Goal: Find contact information: Find contact information

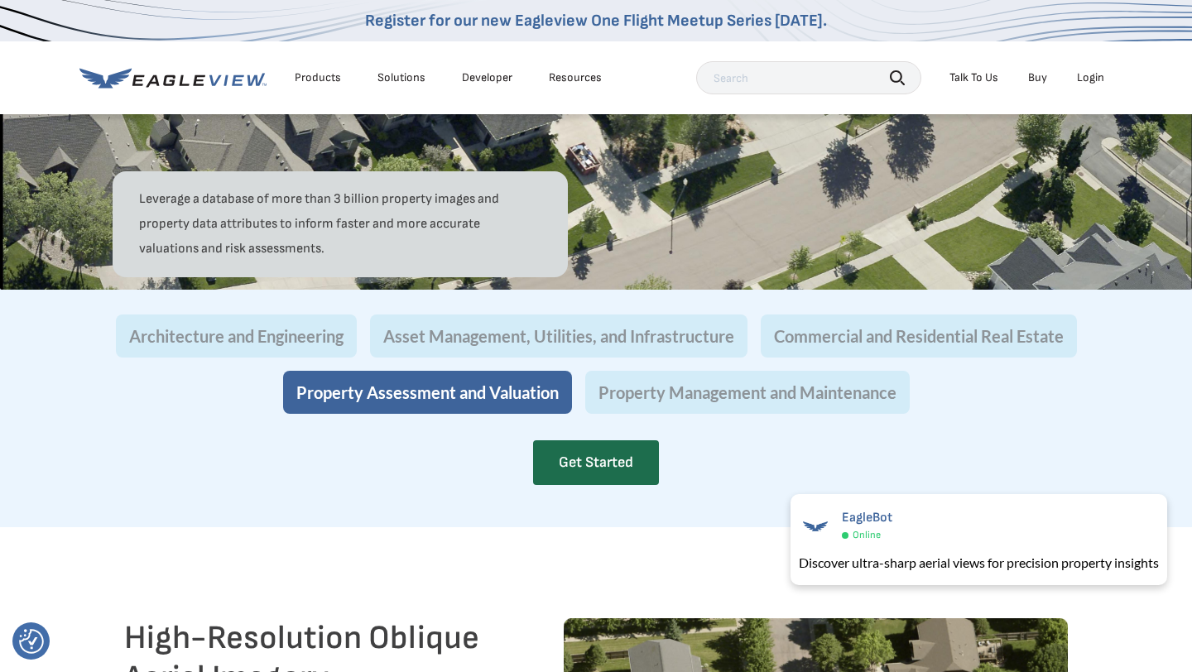
scroll to position [1565, 0]
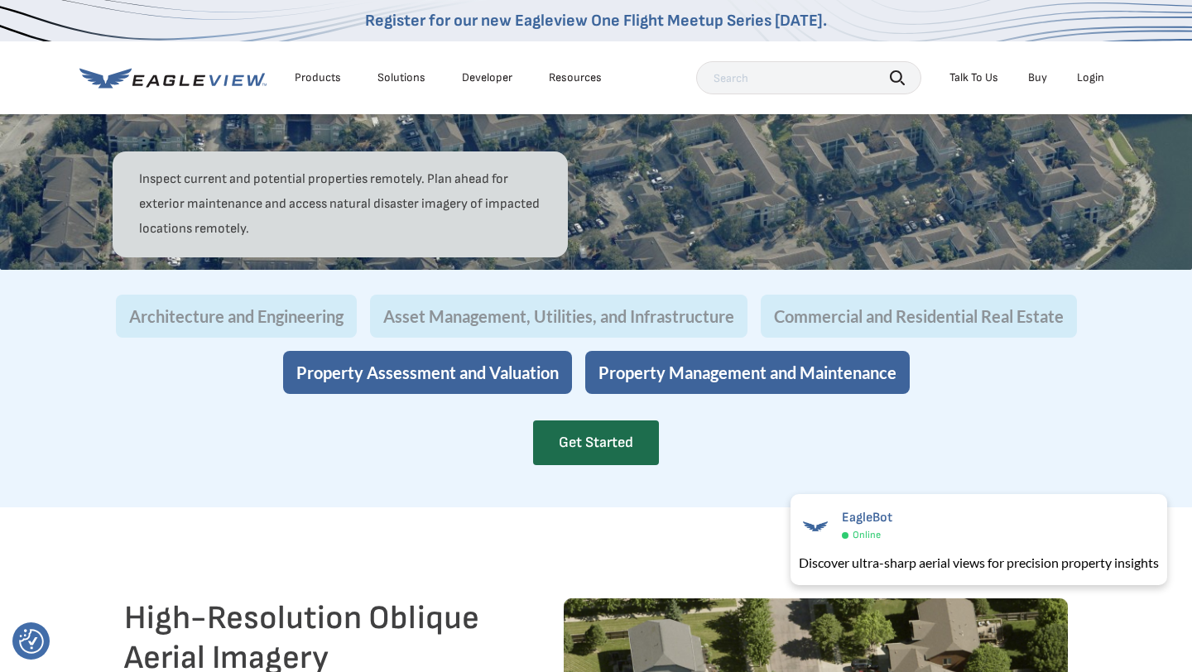
click at [477, 394] on button "Property Assessment and Valuation" at bounding box center [427, 372] width 289 height 43
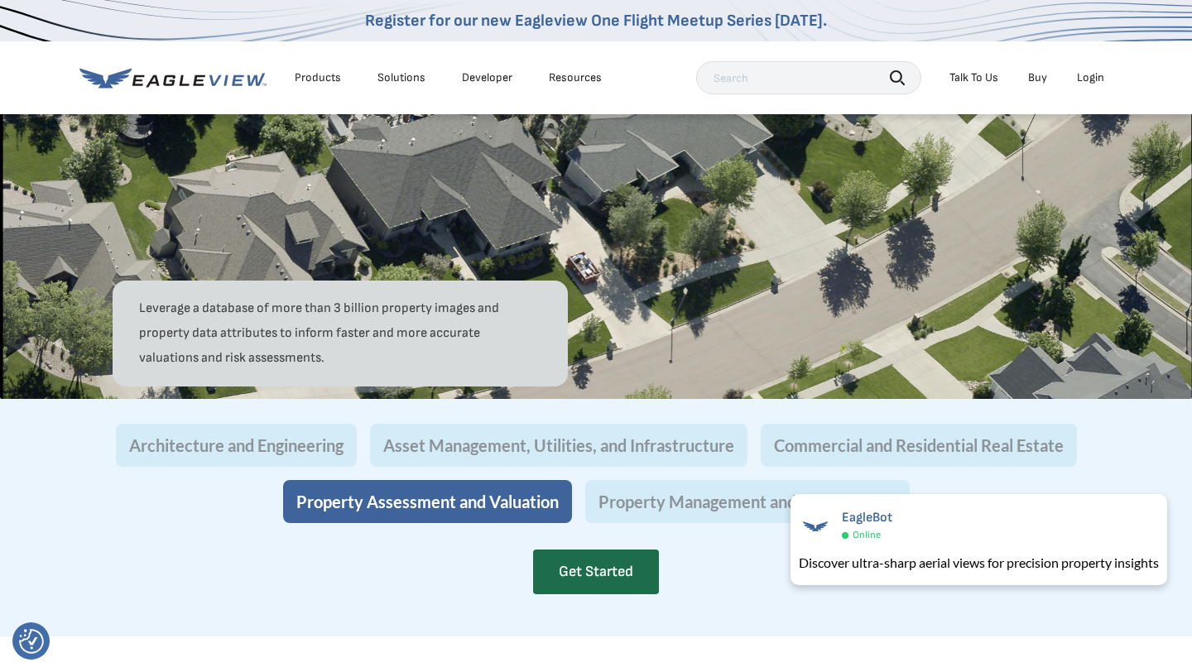
scroll to position [1524, 0]
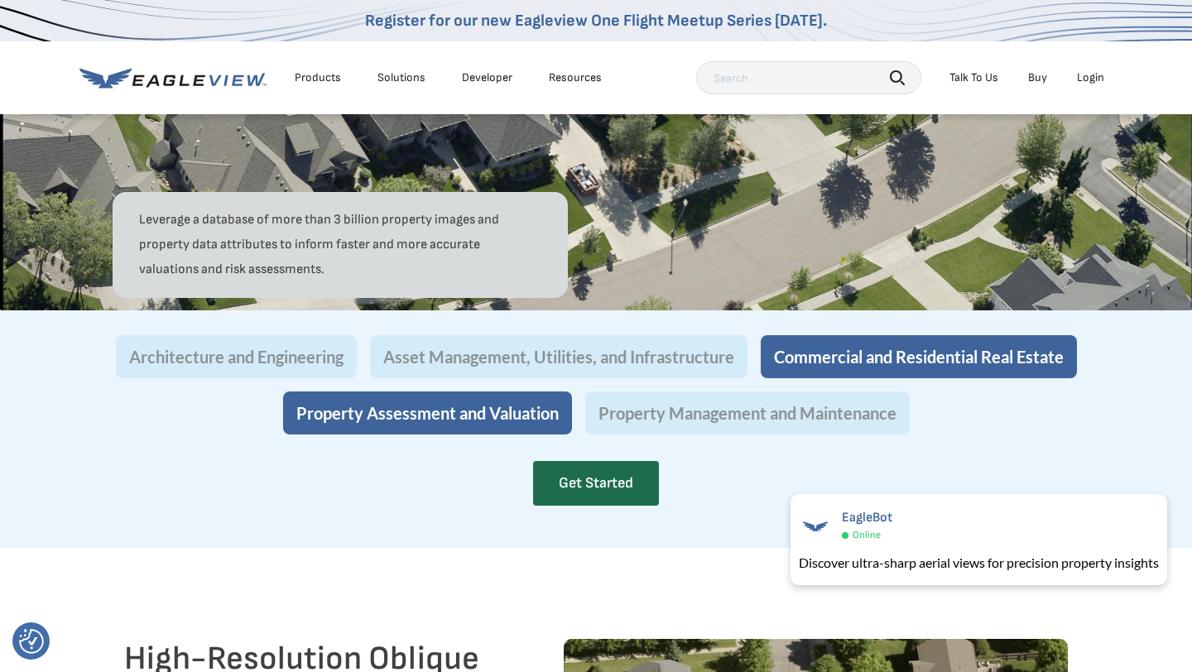
click at [869, 378] on button "Commercial and Residential Real Estate" at bounding box center [918, 356] width 316 height 43
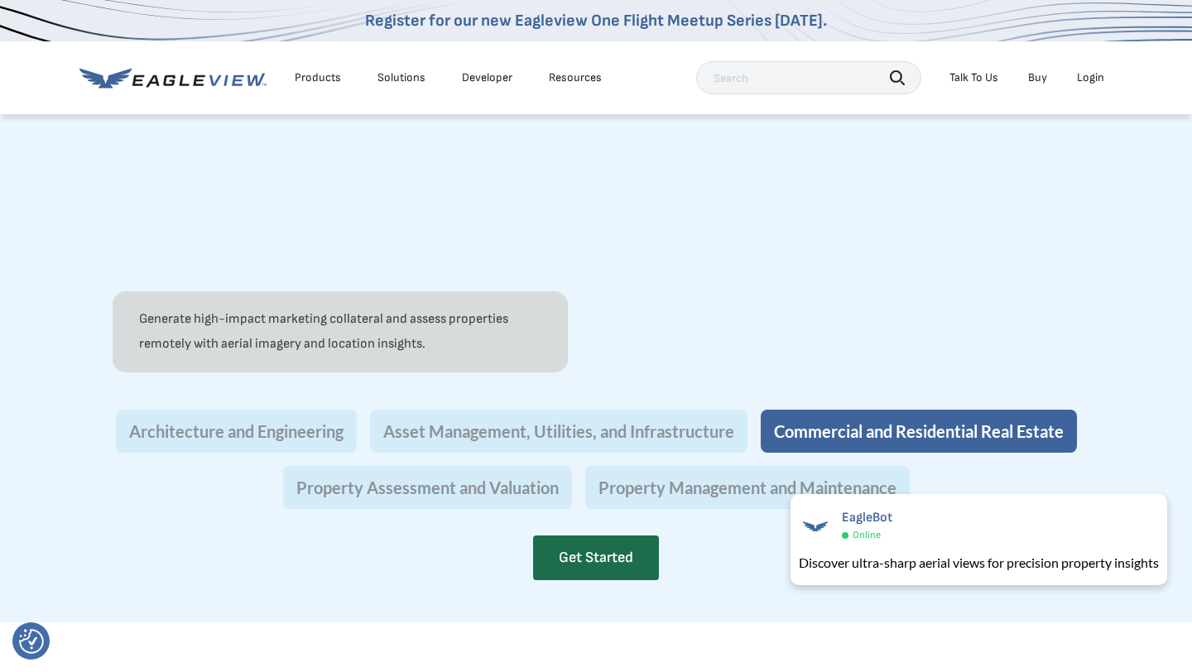
scroll to position [1561, 0]
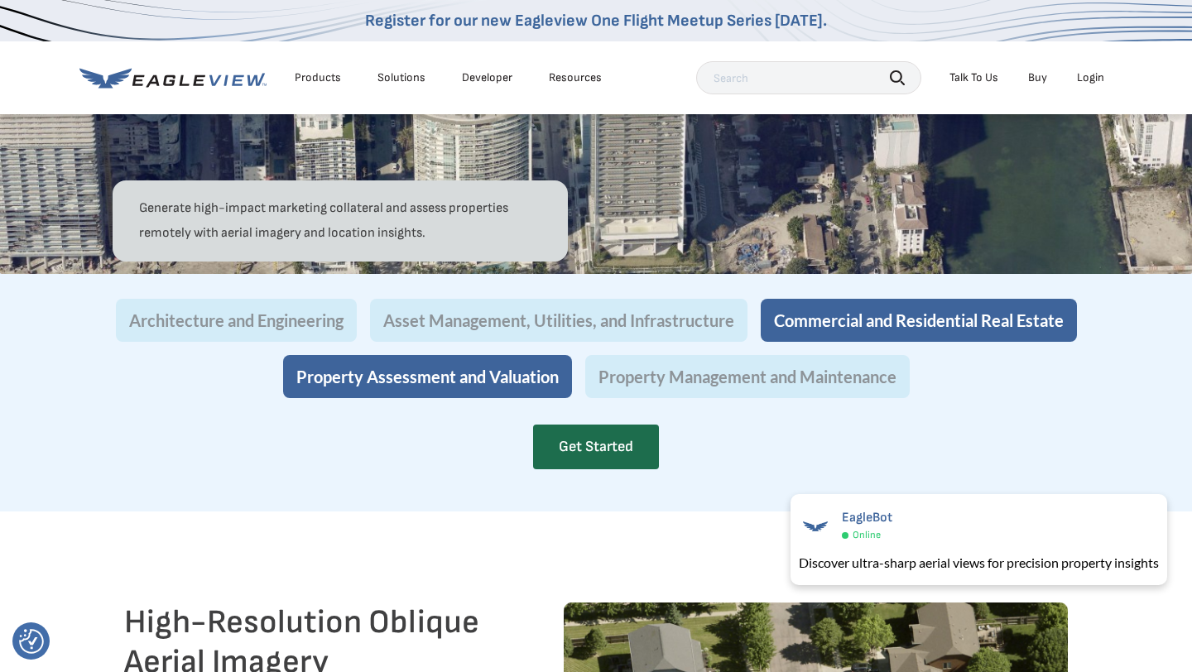
click at [414, 398] on button "Property Assessment and Valuation" at bounding box center [427, 376] width 289 height 43
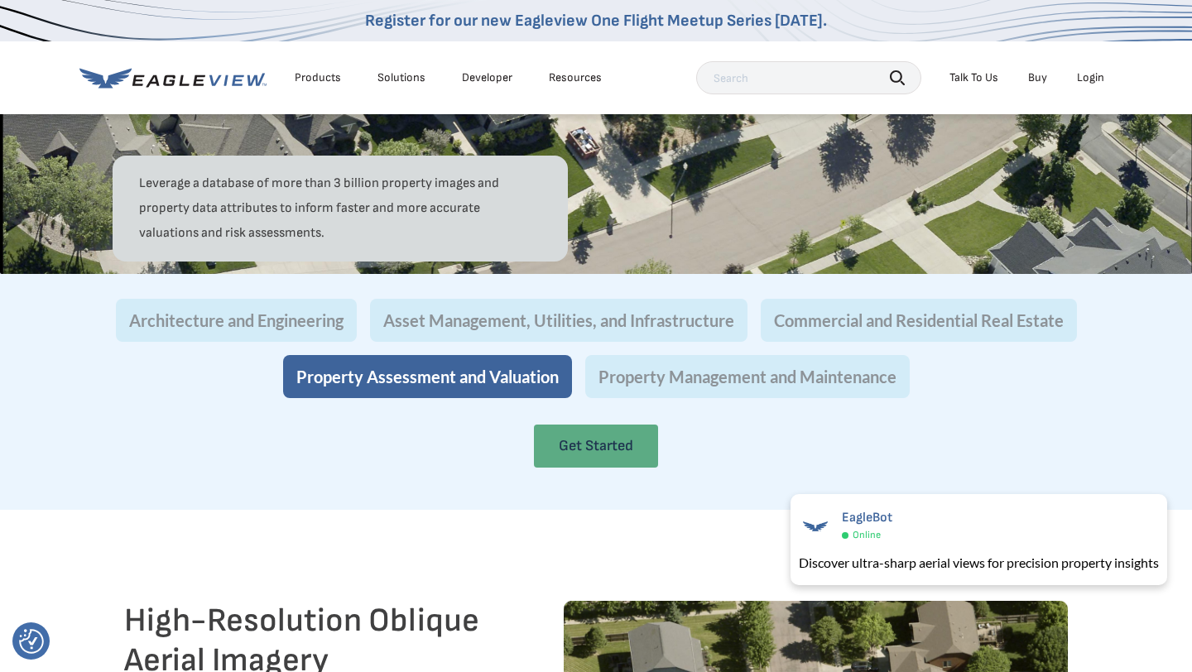
click at [585, 468] on link "Get Started" at bounding box center [596, 445] width 124 height 43
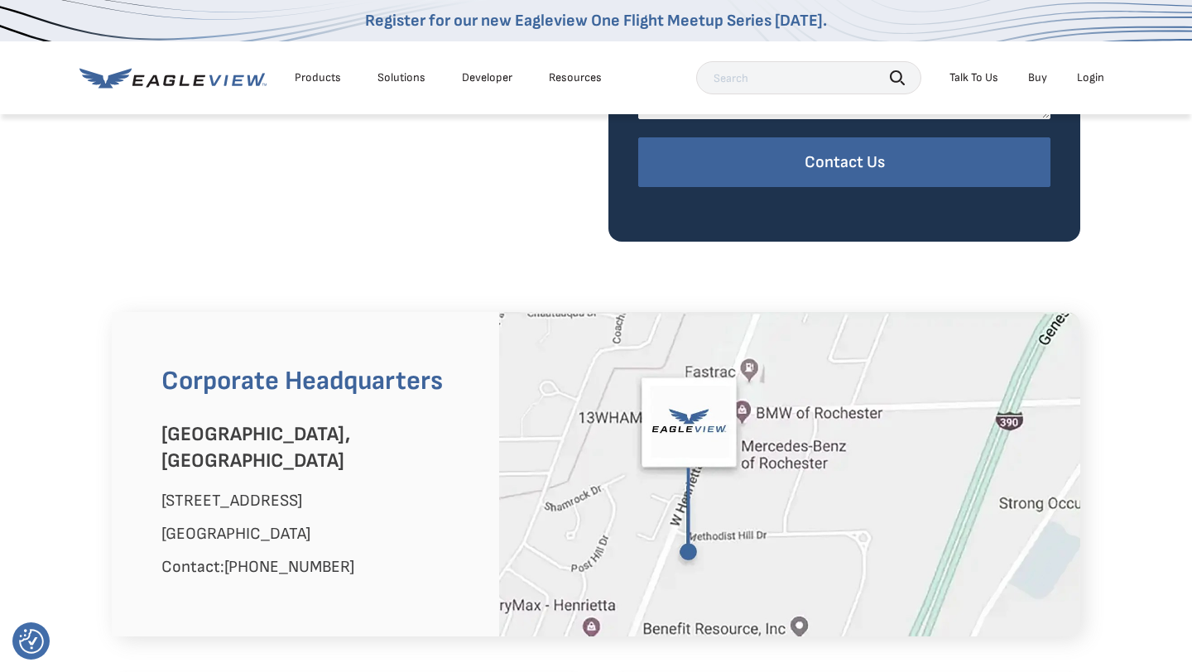
scroll to position [588, 0]
